Goal: Navigation & Orientation: Find specific page/section

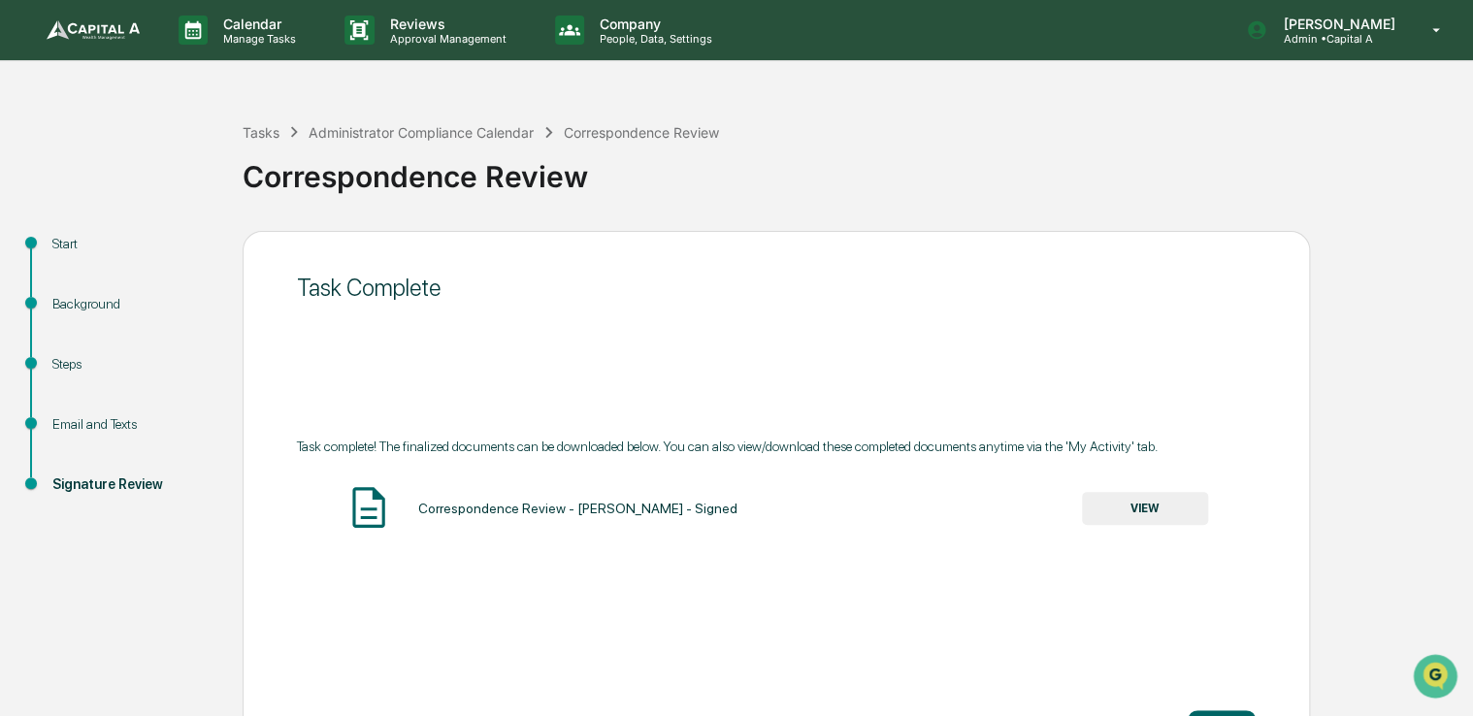
click at [82, 39] on img at bounding box center [93, 29] width 93 height 19
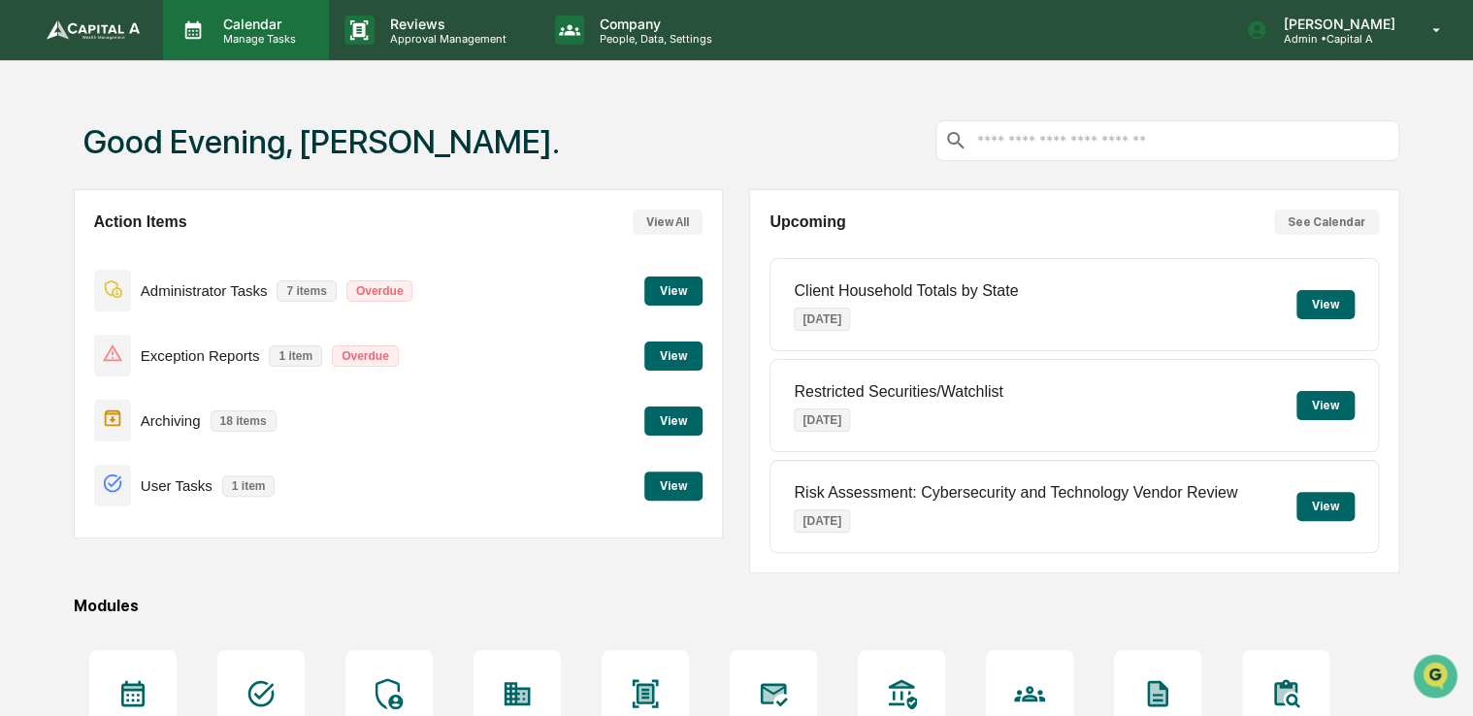
click at [261, 39] on p "Manage Tasks" at bounding box center [257, 39] width 98 height 14
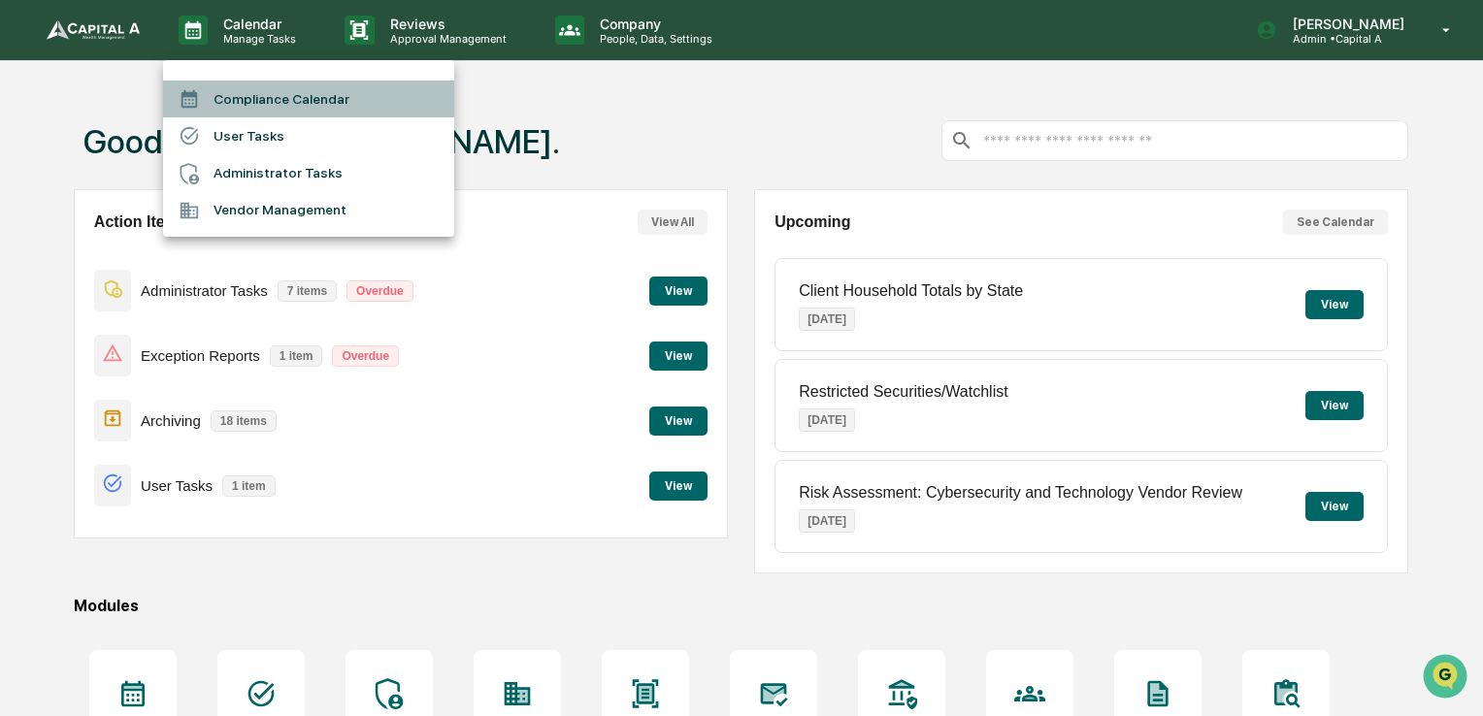
click at [271, 87] on li "Compliance Calendar" at bounding box center [308, 99] width 291 height 37
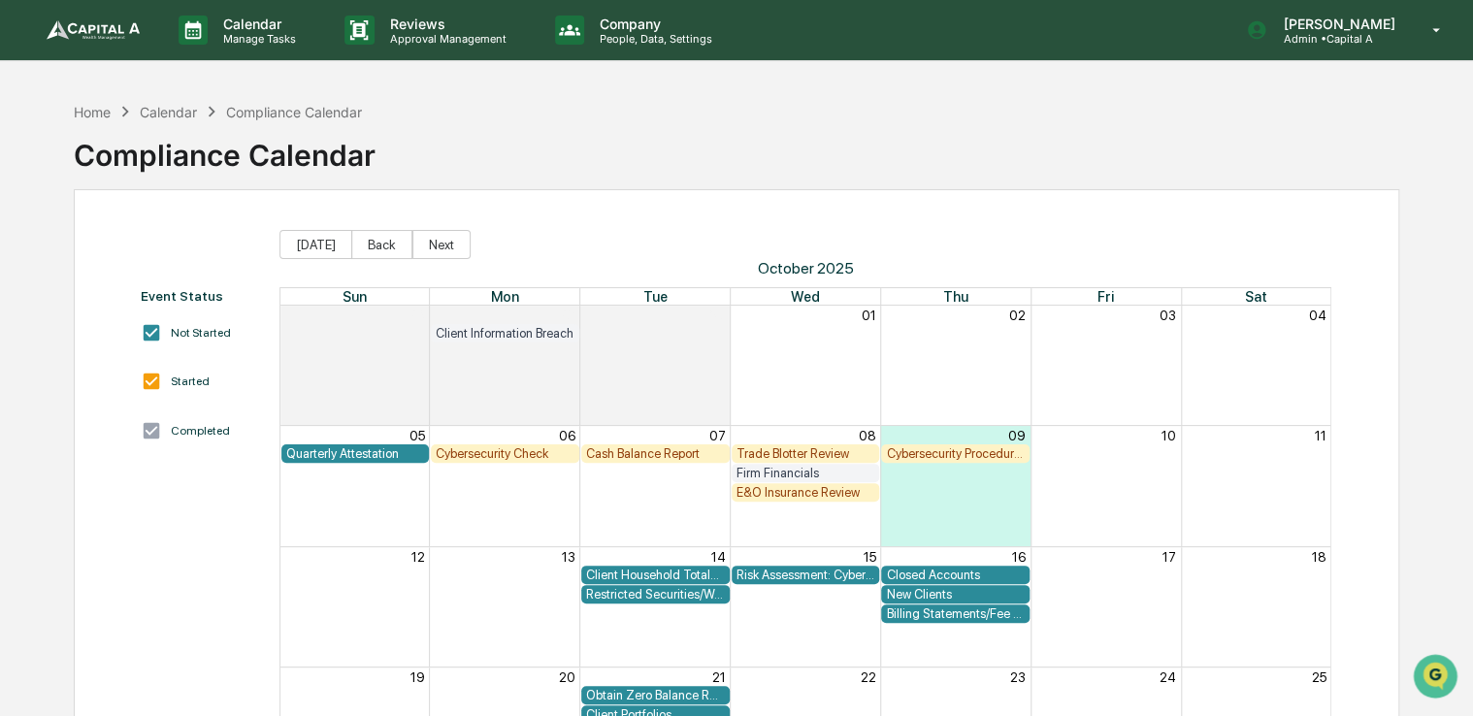
drag, startPoint x: 956, startPoint y: 218, endPoint x: 924, endPoint y: 212, distance: 32.7
click at [924, 212] on div "Event Status Not Started Started Completed [DATE] Back Next [DATE] Sun Mon Tue …" at bounding box center [737, 569] width 1326 height 761
click at [363, 246] on button "Back" at bounding box center [381, 244] width 61 height 29
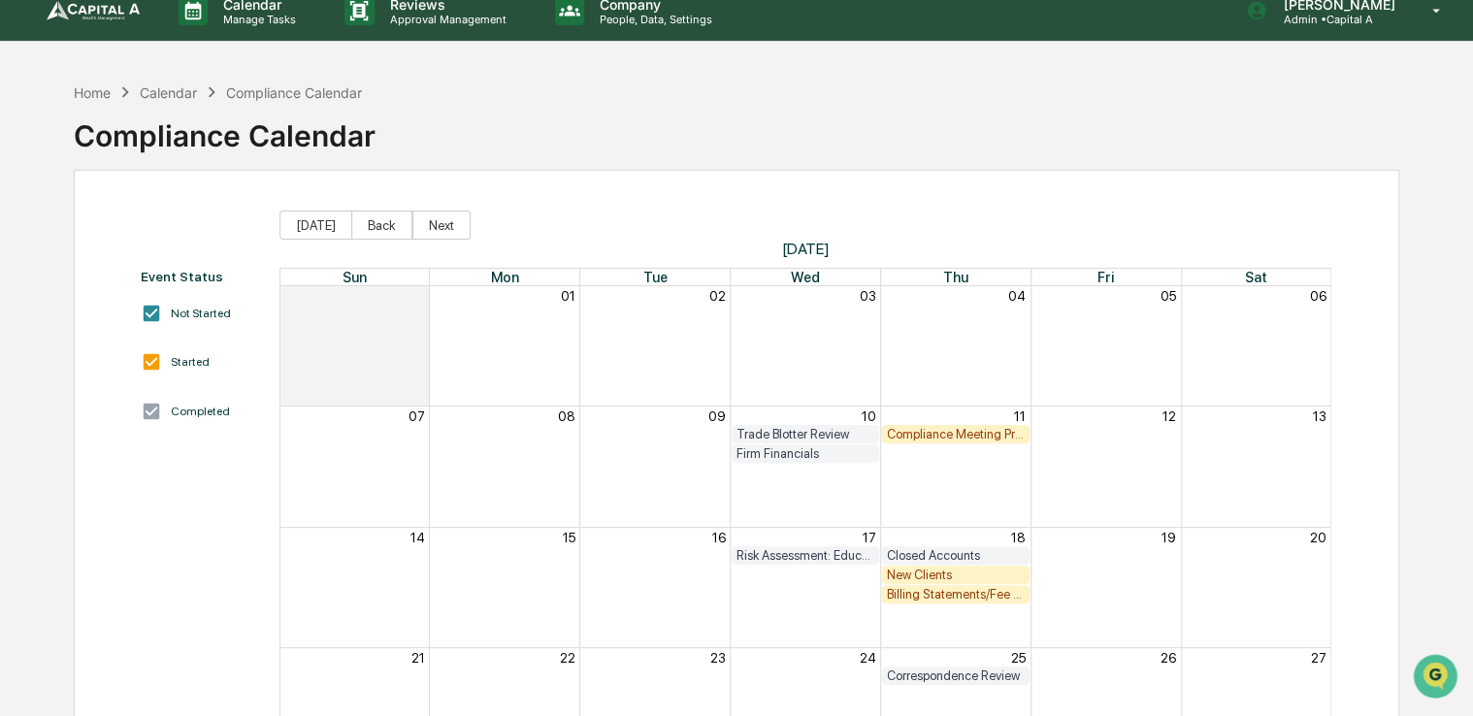
scroll to position [15, 0]
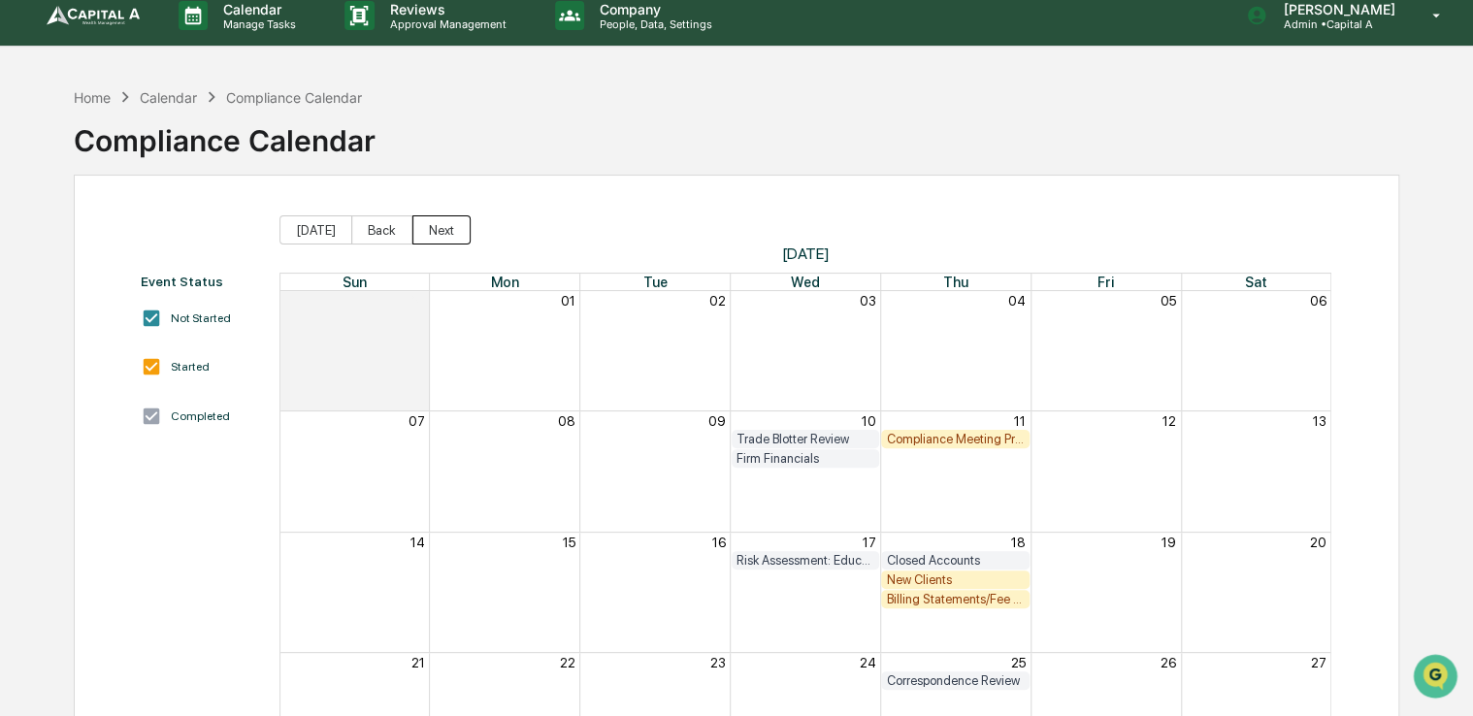
click at [439, 233] on button "Next" at bounding box center [441, 229] width 58 height 29
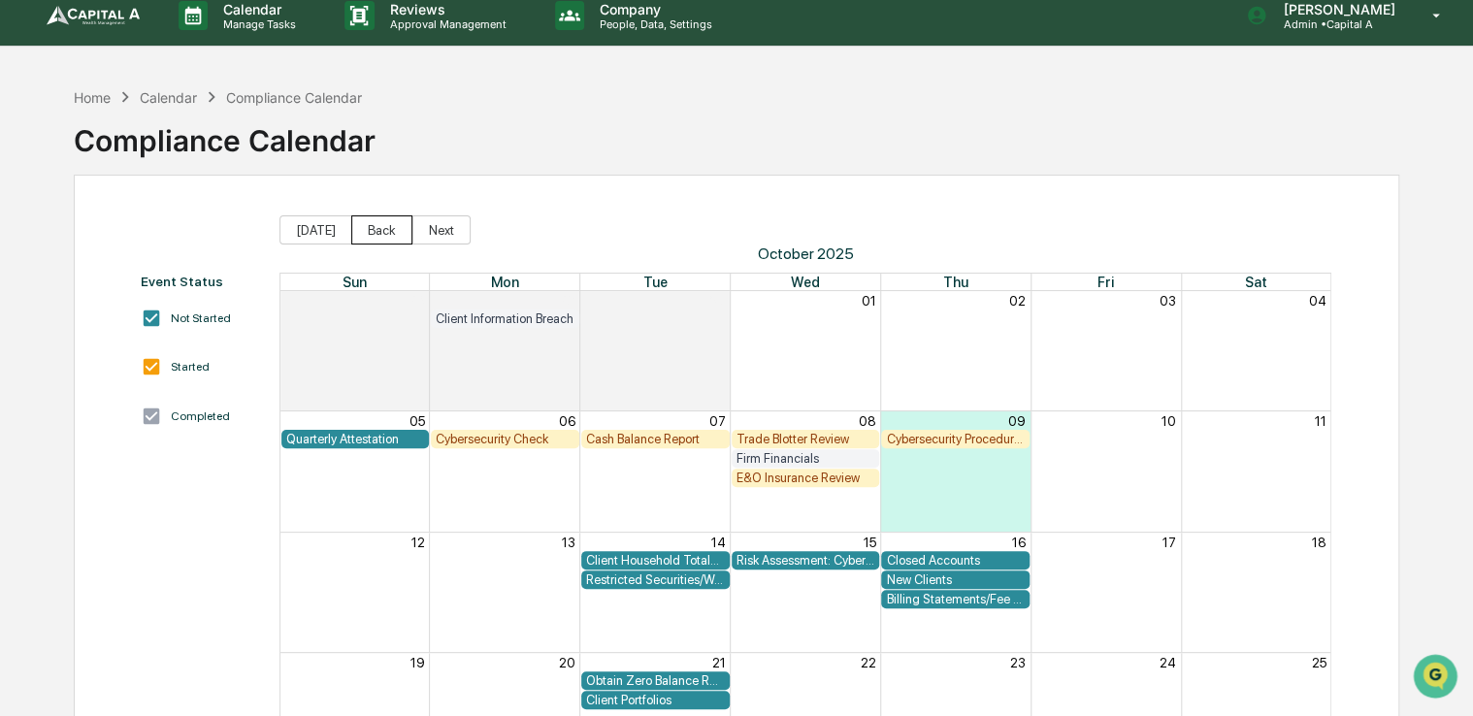
click at [369, 236] on button "Back" at bounding box center [381, 229] width 61 height 29
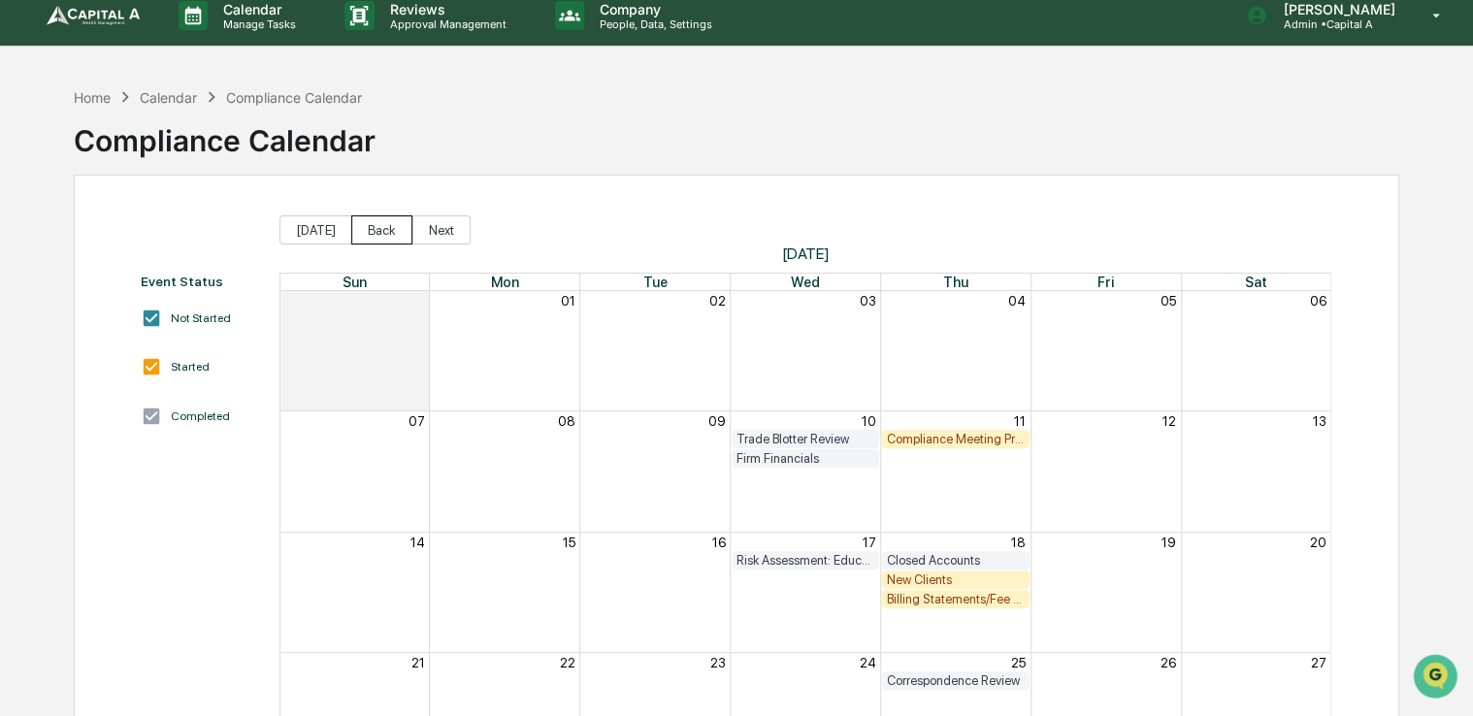
click at [369, 236] on button "Back" at bounding box center [381, 229] width 61 height 29
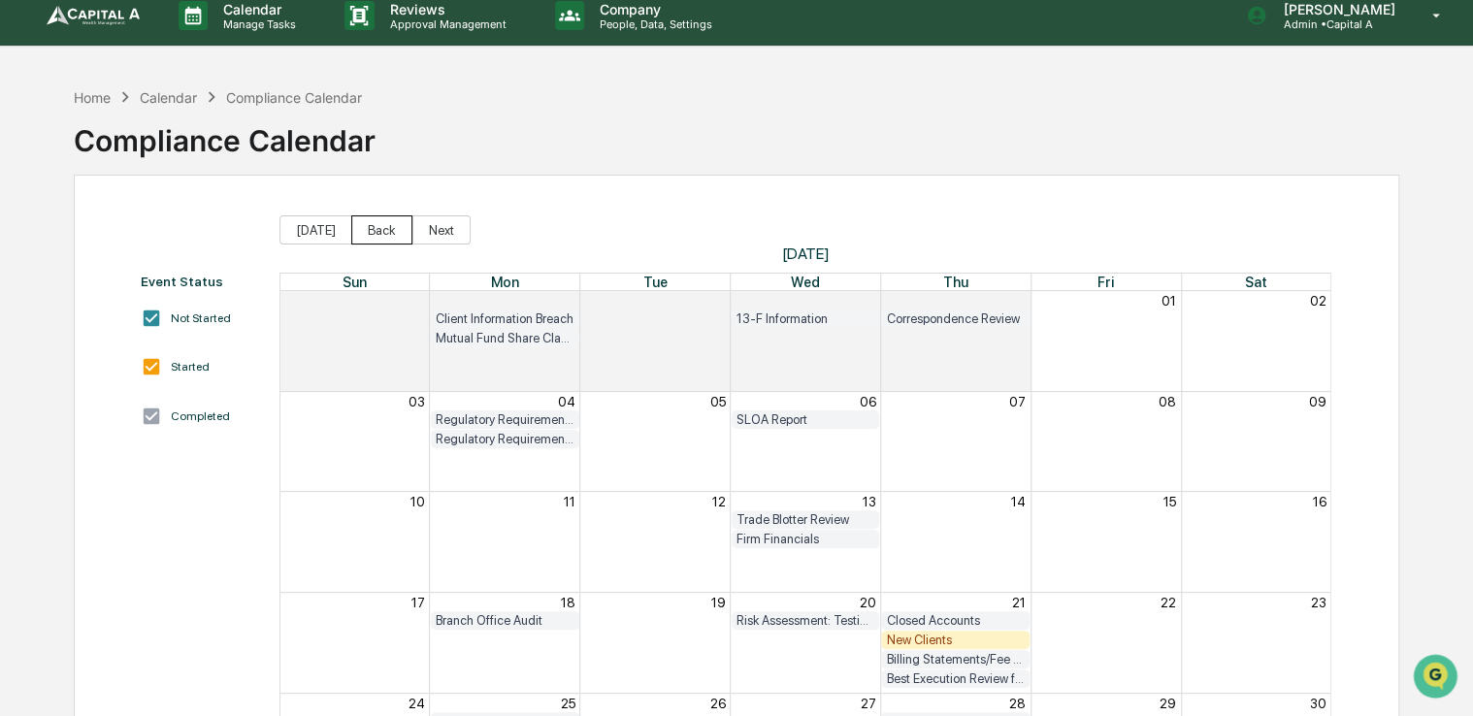
click at [369, 236] on button "Back" at bounding box center [381, 229] width 61 height 29
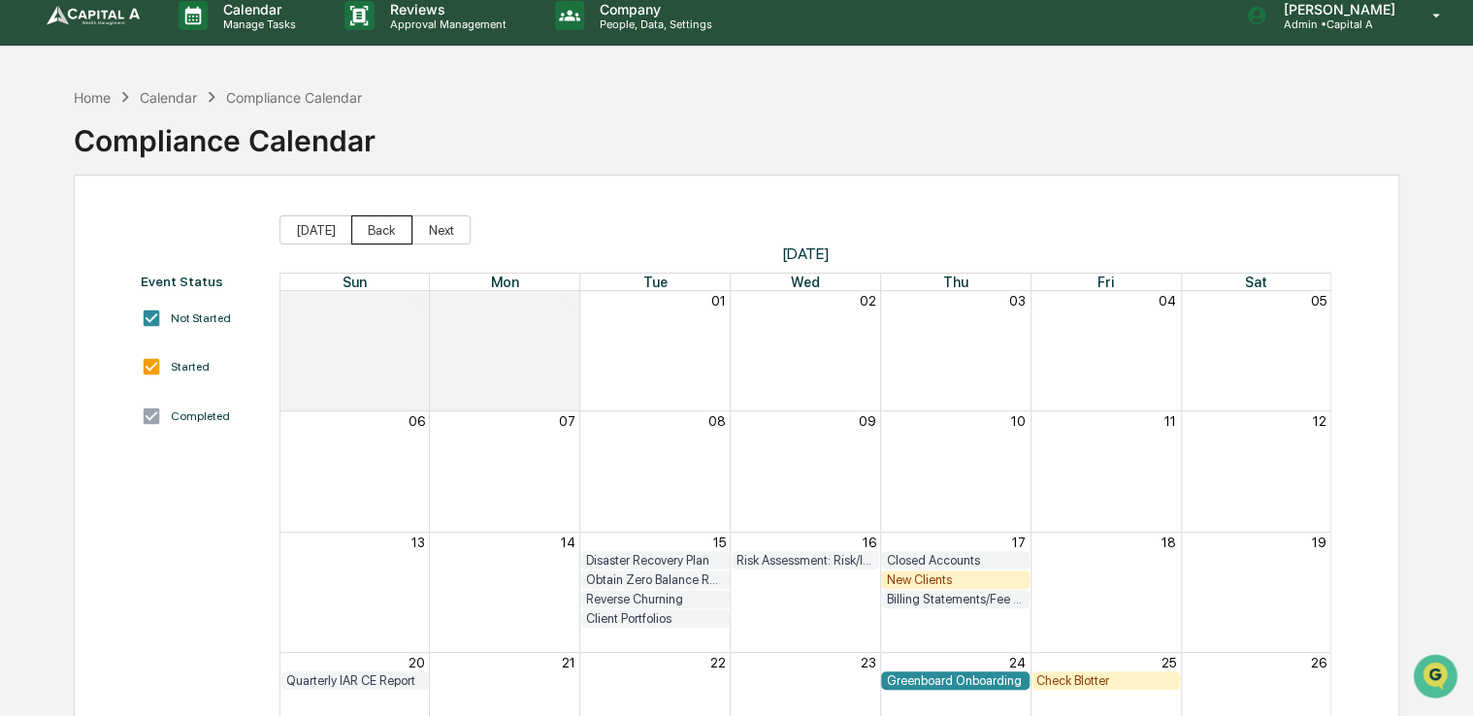
click at [369, 236] on button "Back" at bounding box center [381, 229] width 61 height 29
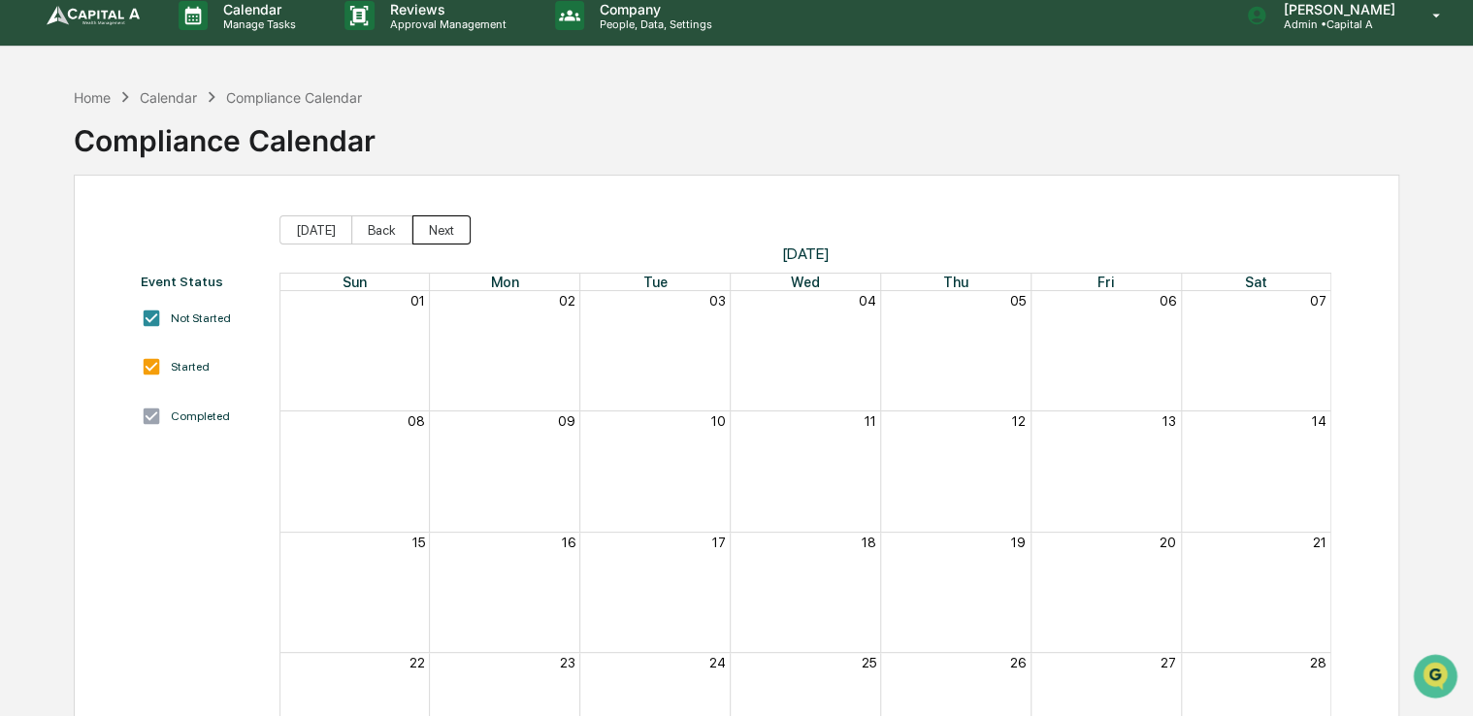
click at [453, 239] on button "Next" at bounding box center [441, 229] width 58 height 29
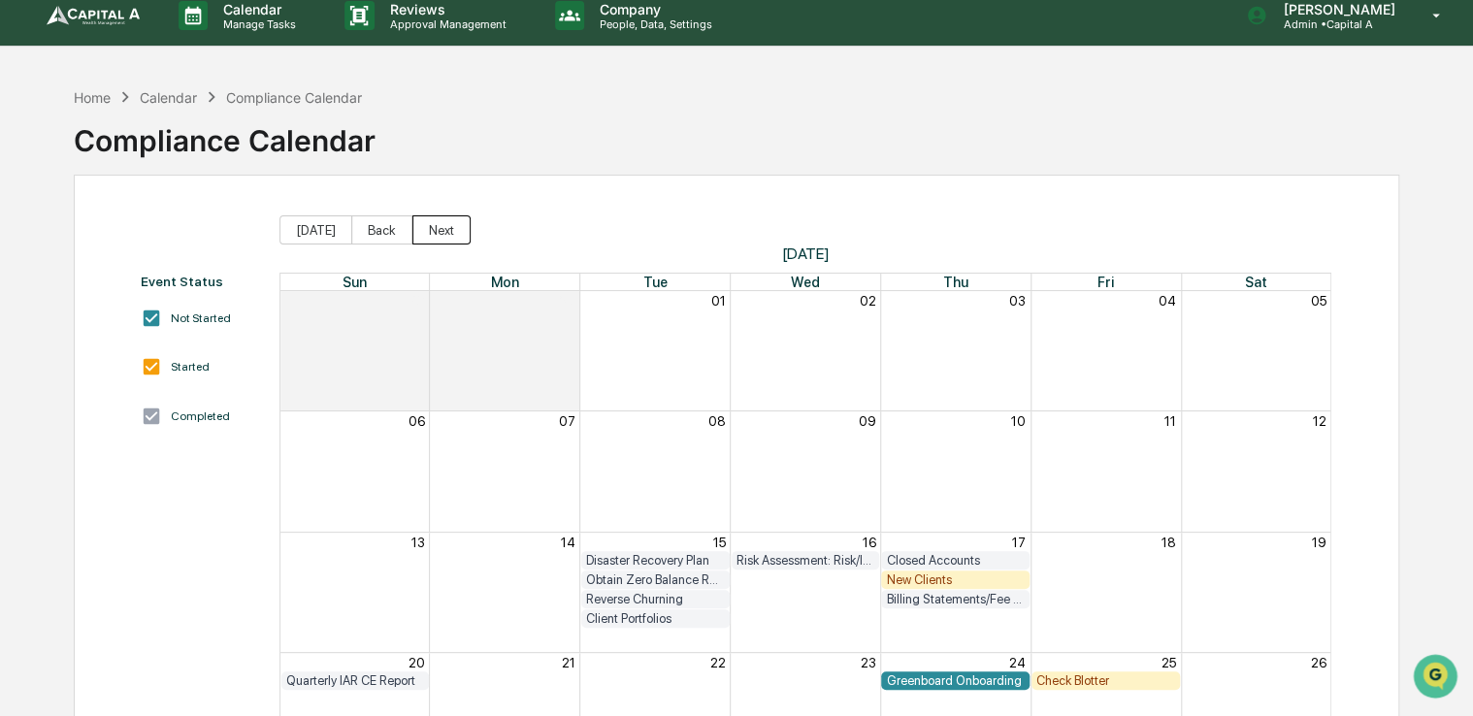
click at [453, 239] on button "Next" at bounding box center [441, 229] width 58 height 29
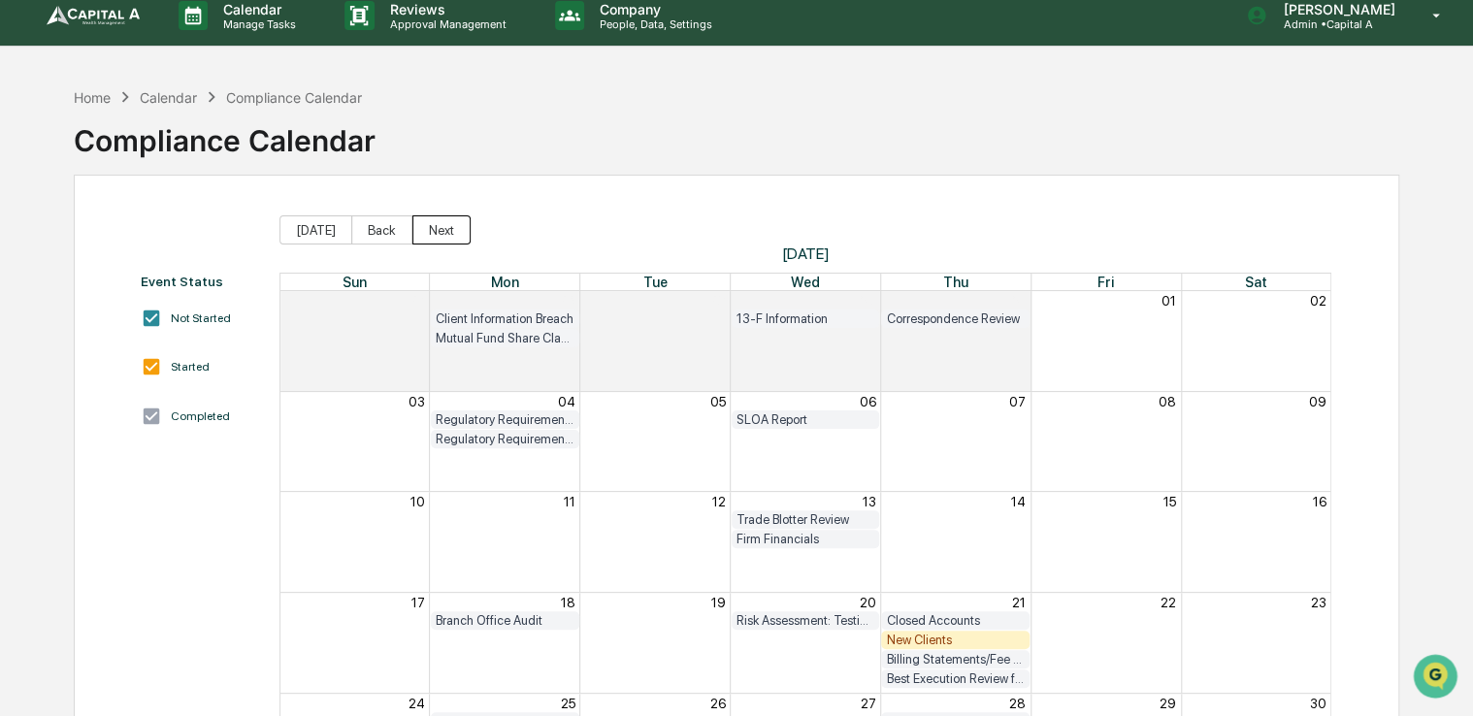
click at [453, 239] on button "Next" at bounding box center [441, 229] width 58 height 29
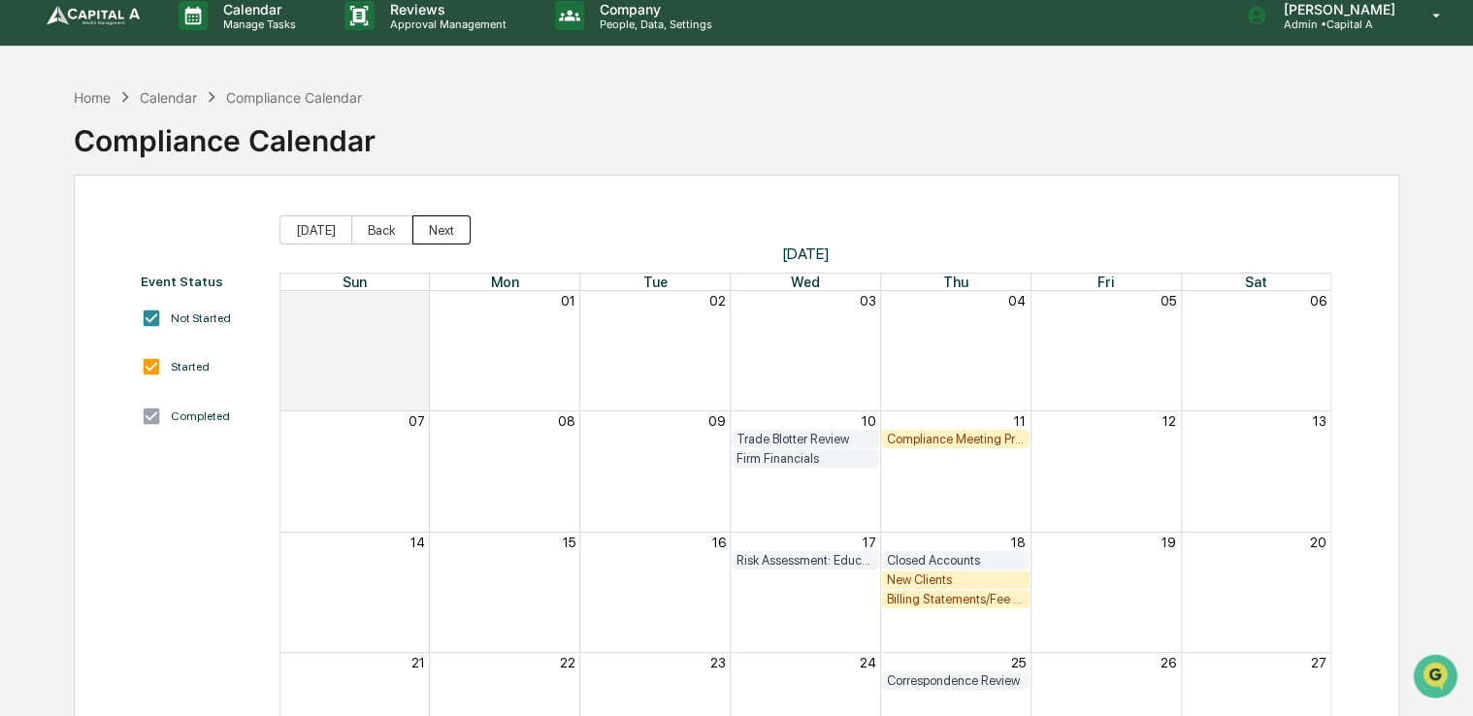
click at [453, 239] on button "Next" at bounding box center [441, 229] width 58 height 29
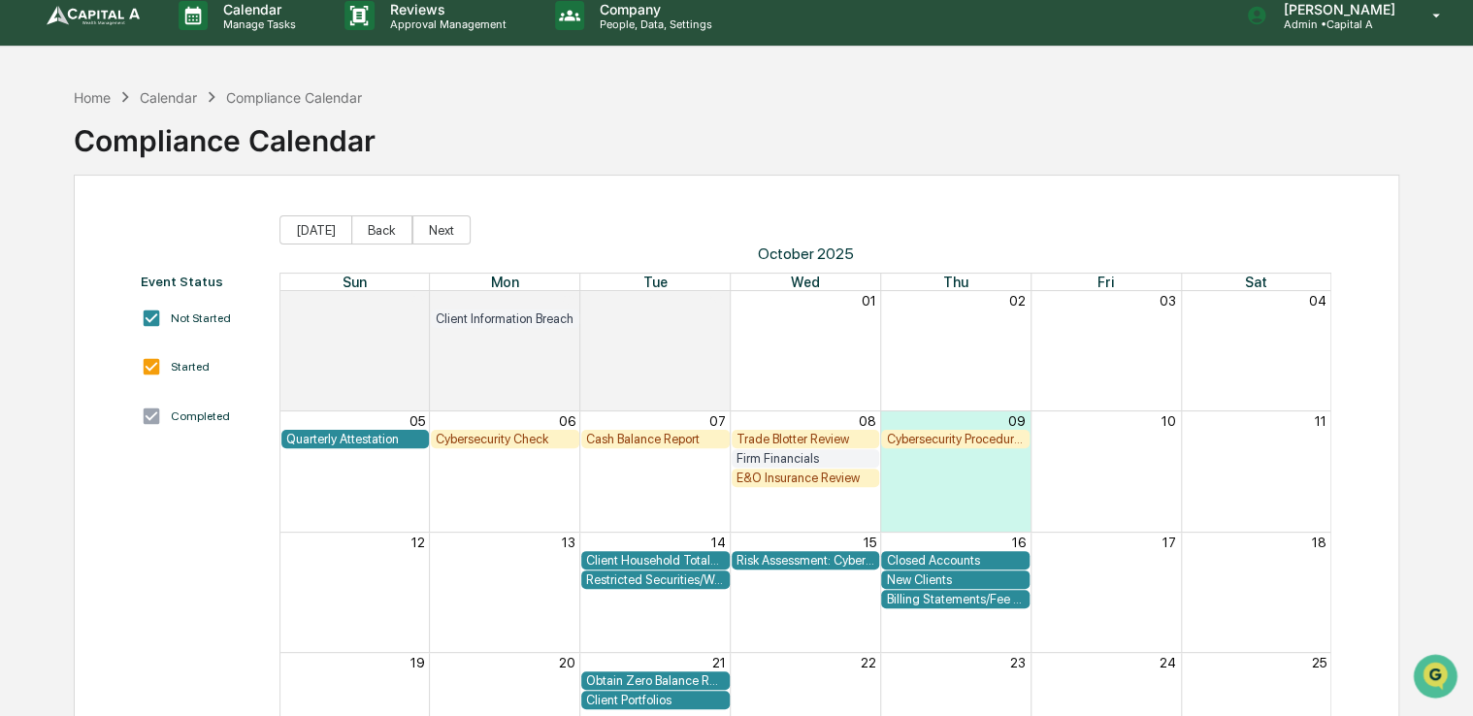
drag, startPoint x: 734, startPoint y: 144, endPoint x: 674, endPoint y: 118, distance: 64.4
click at [674, 118] on div "Home Calendar Compliance Calendar Compliance Calendar" at bounding box center [737, 126] width 1326 height 97
drag, startPoint x: 780, startPoint y: 122, endPoint x: 713, endPoint y: 126, distance: 67.1
click at [713, 126] on div "Home Calendar Compliance Calendar Compliance Calendar" at bounding box center [737, 126] width 1326 height 97
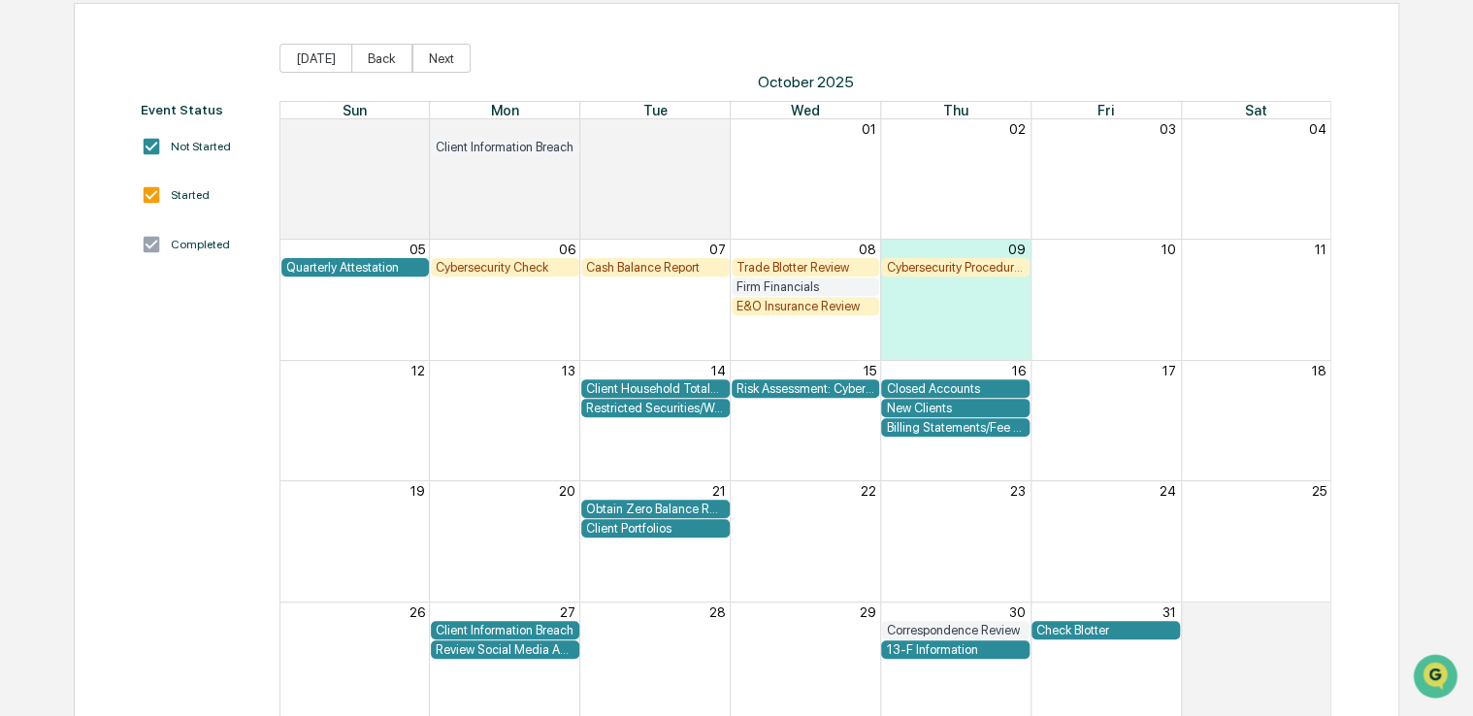
scroll to position [179, 0]
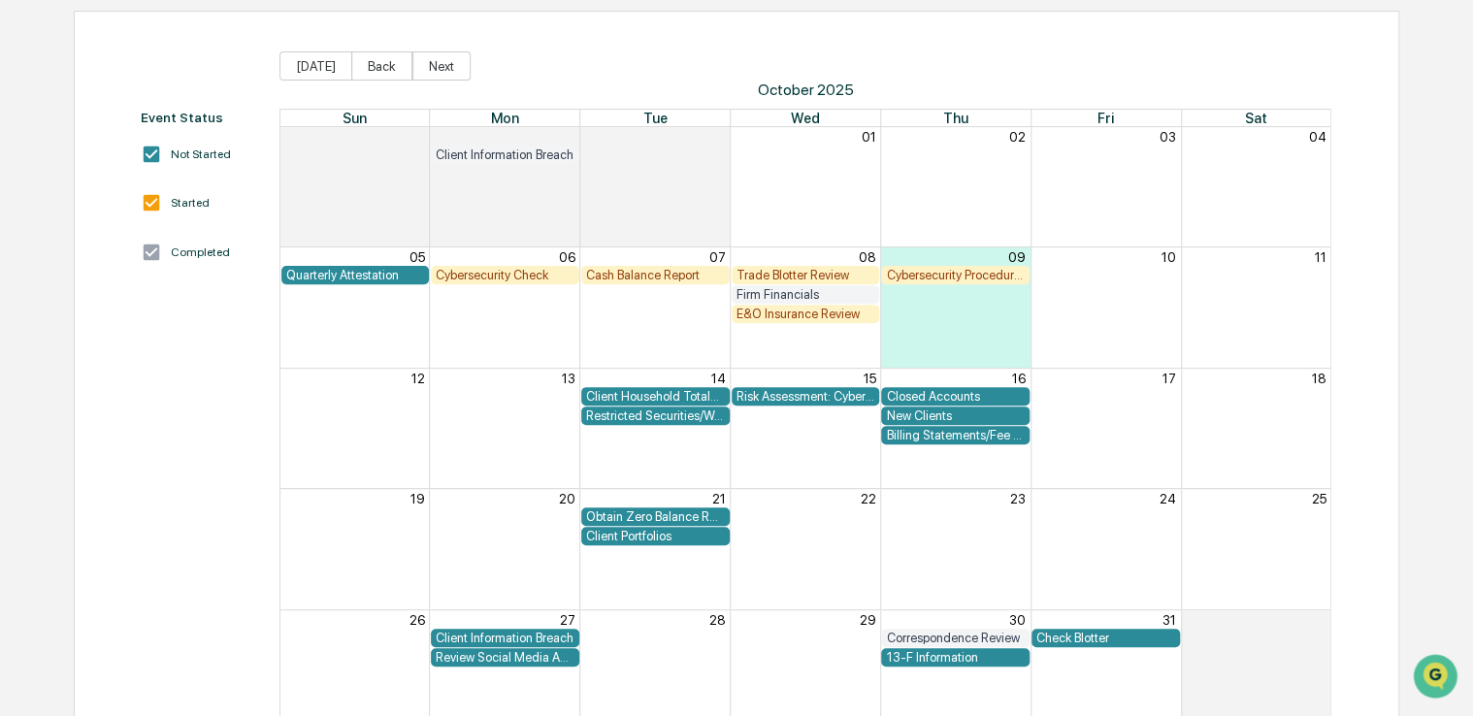
click at [381, 278] on div "Quarterly Attestation" at bounding box center [355, 275] width 139 height 15
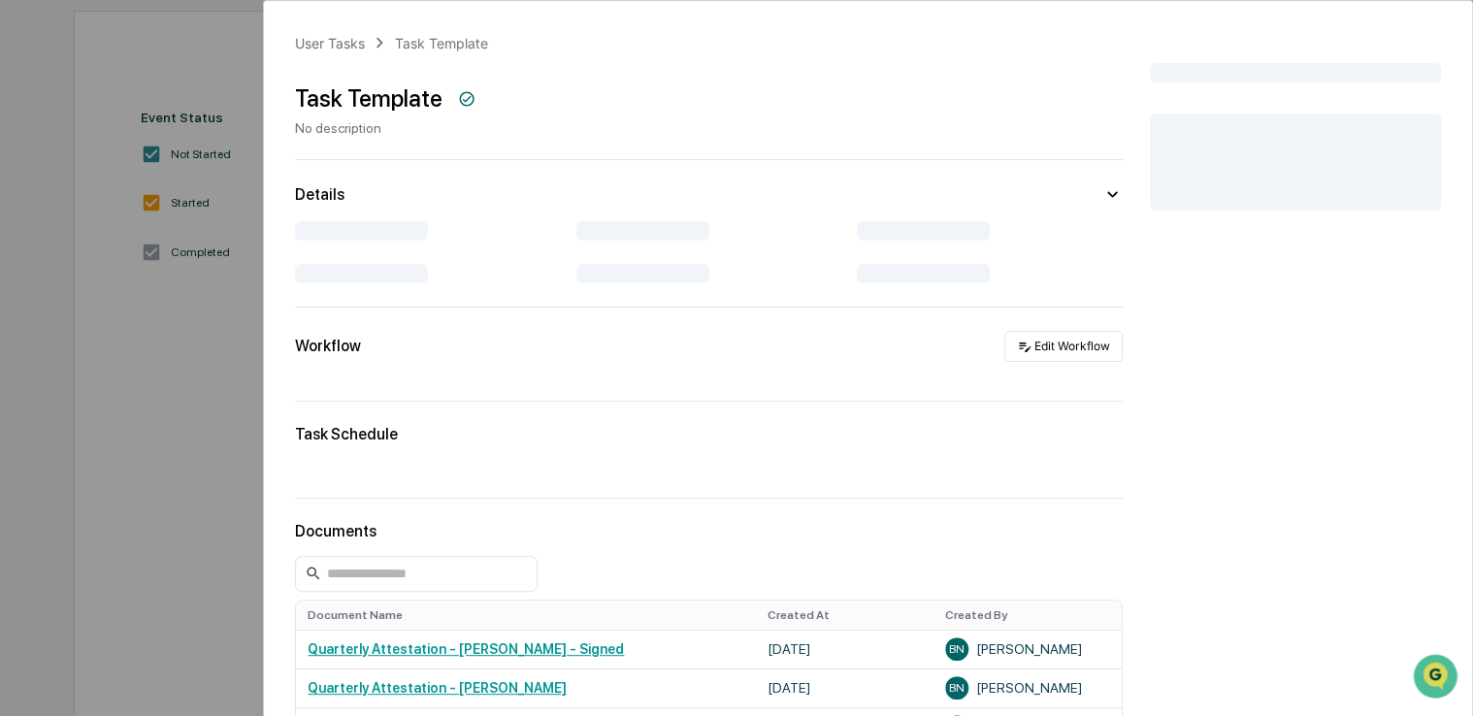
click at [210, 65] on div "User Tasks Task Template Task Template No description Details Workflow Edit Wor…" at bounding box center [736, 358] width 1473 height 716
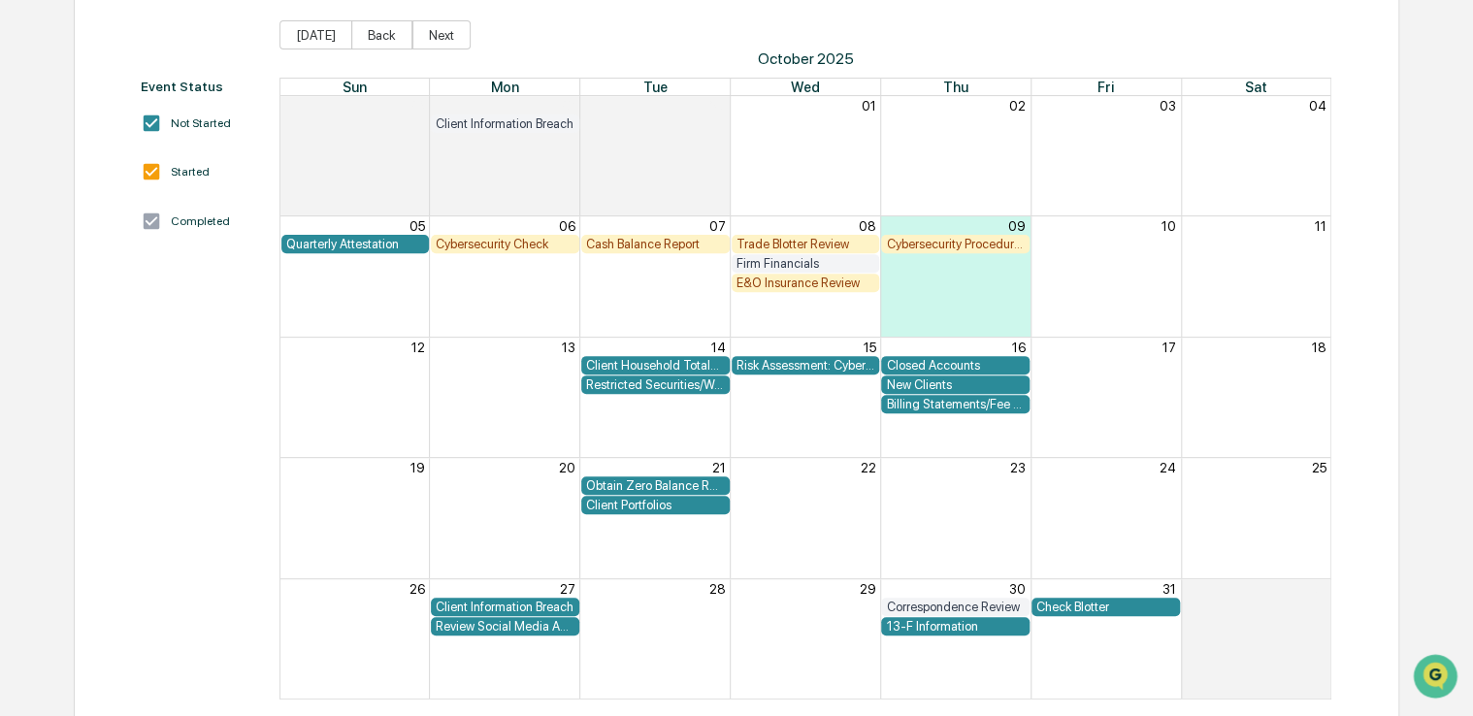
scroll to position [233, 0]
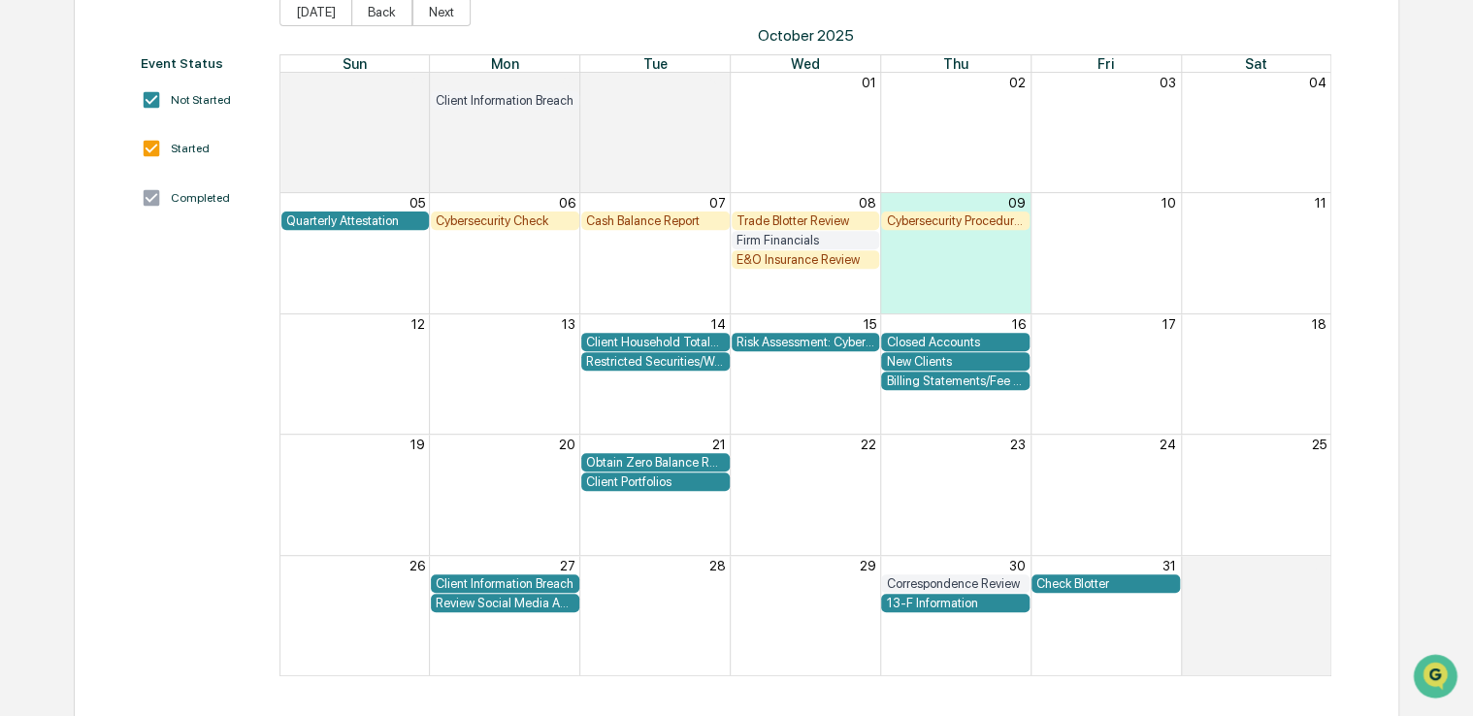
drag, startPoint x: 161, startPoint y: 385, endPoint x: 119, endPoint y: 391, distance: 42.1
click at [119, 391] on div "Event Status Not Started Started Completed [DATE] Back Next [DATE] Sun Mon Tue …" at bounding box center [737, 336] width 1326 height 761
drag, startPoint x: 155, startPoint y: 381, endPoint x: 98, endPoint y: 390, distance: 57.9
click at [98, 390] on div "Event Status Not Started Started Completed [DATE] Back Next [DATE] Sun Mon Tue …" at bounding box center [737, 336] width 1326 height 761
